Goal: Use online tool/utility: Utilize a website feature to perform a specific function

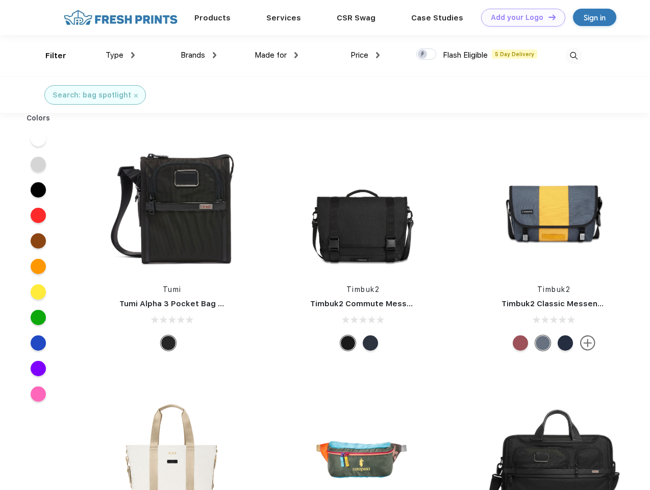
scroll to position [1, 0]
click at [520, 17] on link "Add your Logo Design Tool" at bounding box center [523, 18] width 84 height 18
click at [0, 0] on div "Design Tool" at bounding box center [0, 0] width 0 height 0
click at [548, 17] on link "Add your Logo Design Tool" at bounding box center [523, 18] width 84 height 18
click at [49, 56] on div "Filter" at bounding box center [55, 56] width 21 height 12
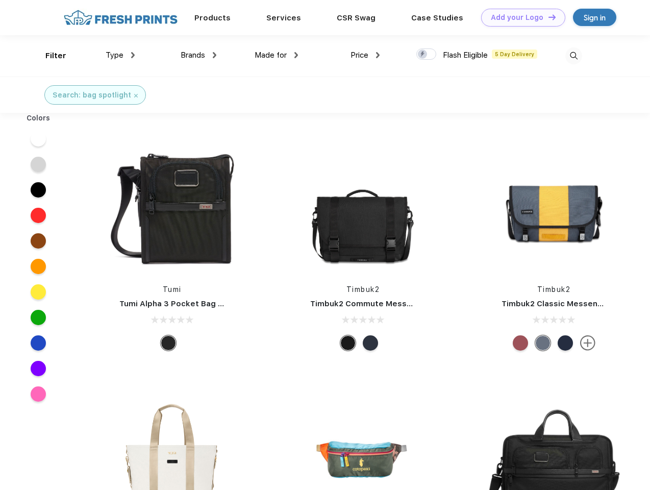
click at [120, 55] on span "Type" at bounding box center [115, 55] width 18 height 9
click at [199, 55] on span "Brands" at bounding box center [193, 55] width 25 height 9
click at [277, 55] on span "Made for" at bounding box center [271, 55] width 32 height 9
click at [365, 55] on span "Price" at bounding box center [360, 55] width 18 height 9
click at [427, 55] on div at bounding box center [427, 53] width 20 height 11
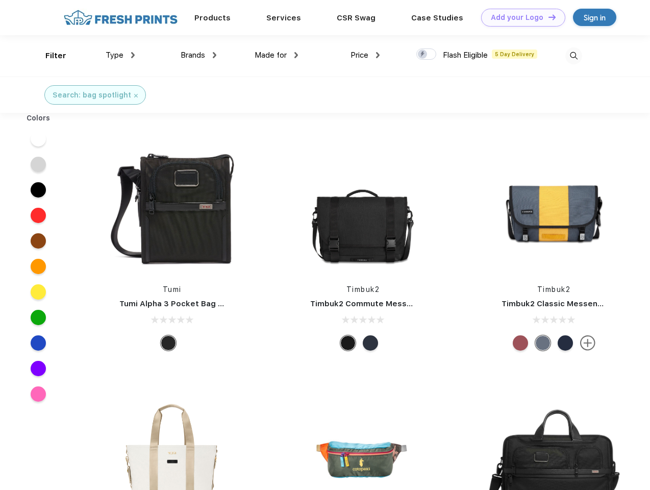
click at [423, 55] on input "checkbox" at bounding box center [420, 51] width 7 height 7
click at [574, 56] on img at bounding box center [574, 55] width 17 height 17
